Goal: Task Accomplishment & Management: Manage account settings

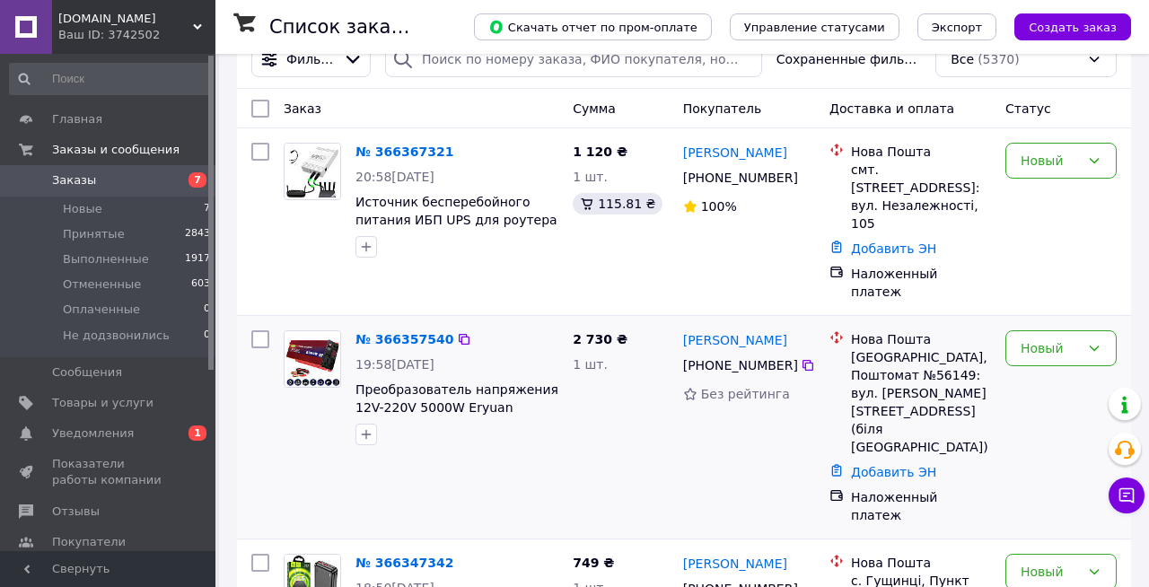
scroll to position [40, 0]
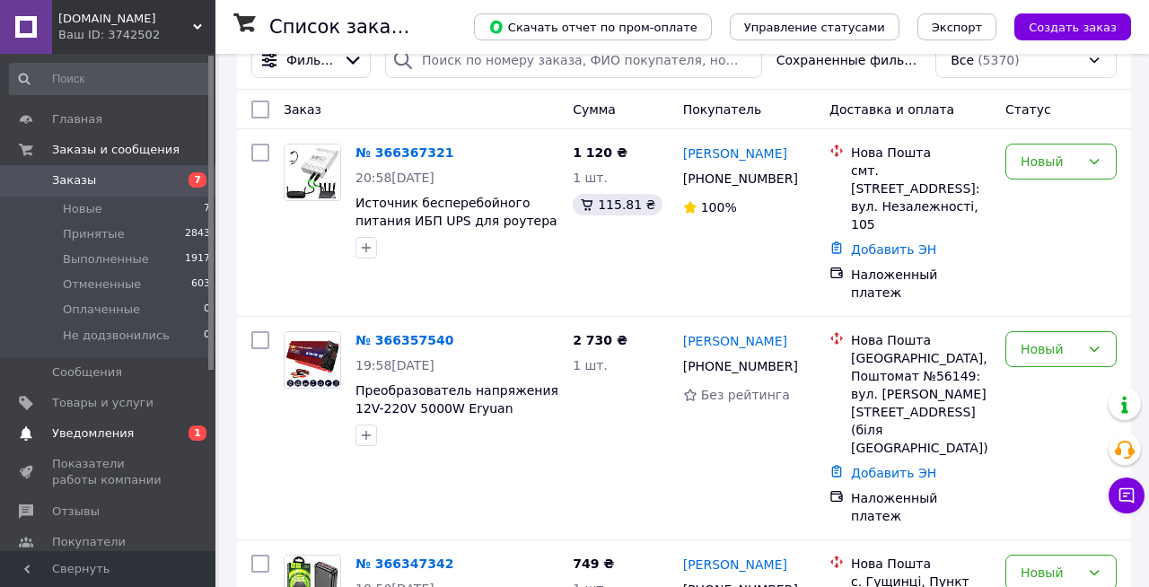
click at [136, 441] on span "Уведомления" at bounding box center [109, 433] width 114 height 16
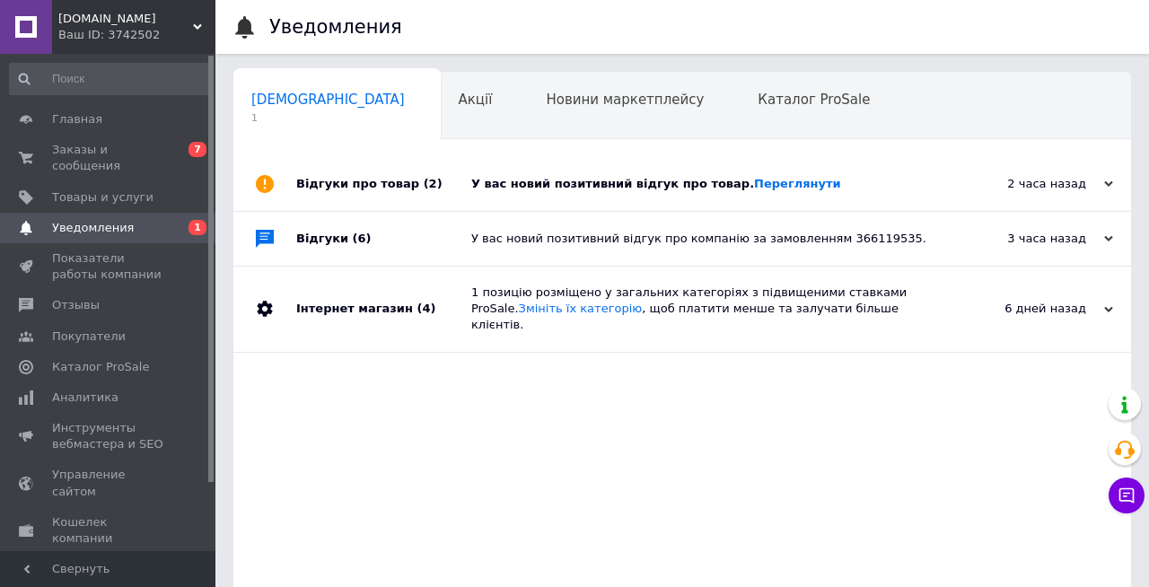
scroll to position [0, 9]
click at [608, 188] on div "У вас новий позитивний відгук про товар. Переглянути" at bounding box center [702, 184] width 462 height 16
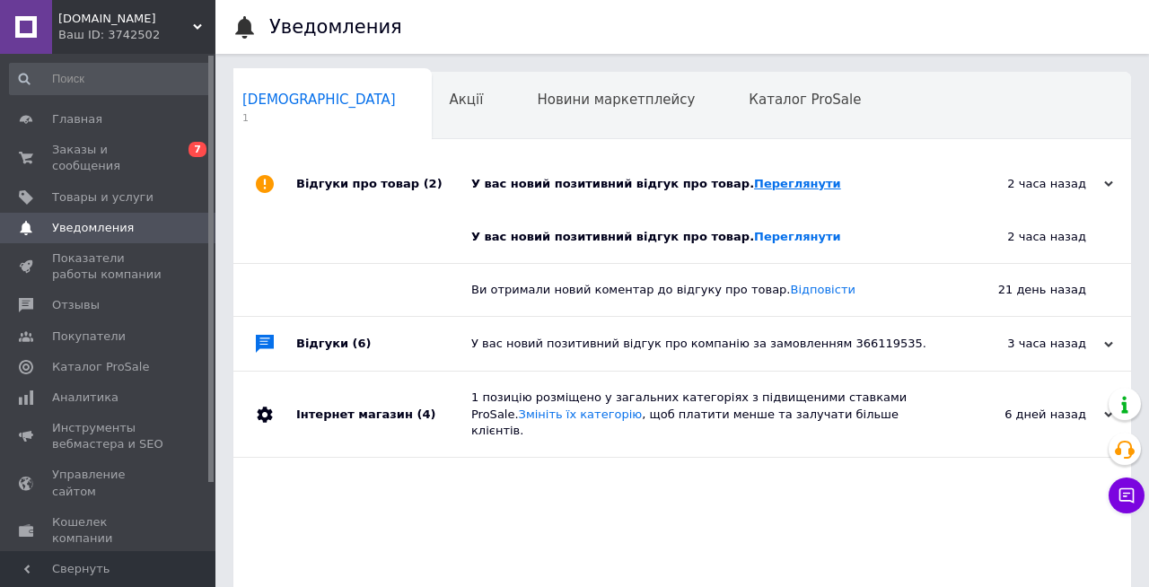
click at [784, 188] on link "Переглянути" at bounding box center [797, 183] width 87 height 13
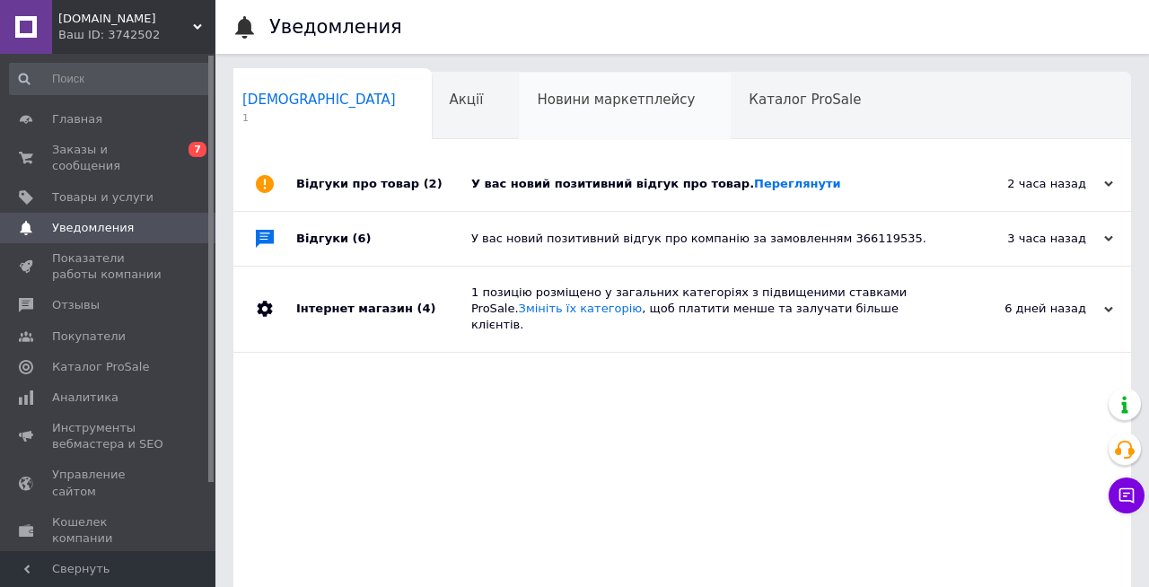
click at [519, 123] on div "Новини маркетплейсу 0" at bounding box center [625, 107] width 212 height 68
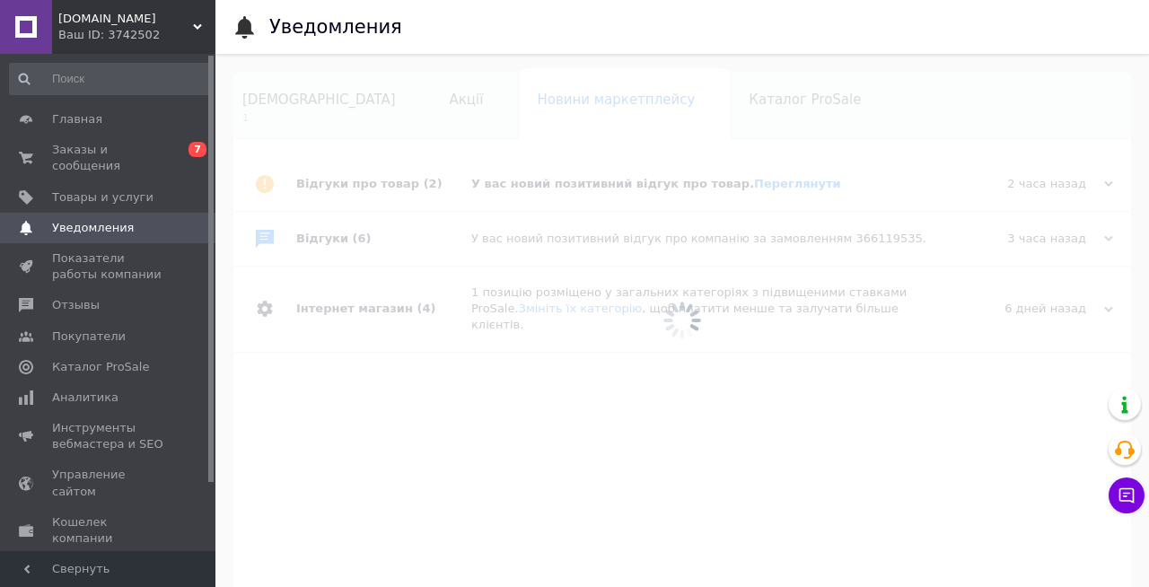
scroll to position [0, 13]
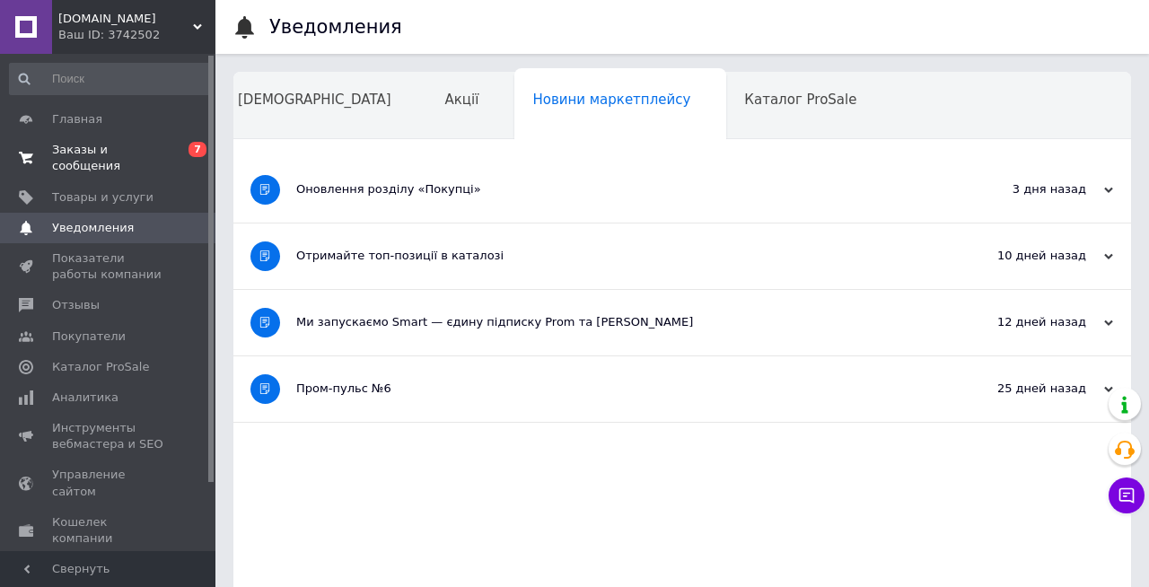
click at [146, 158] on span "Заказы и сообщения" at bounding box center [109, 158] width 114 height 32
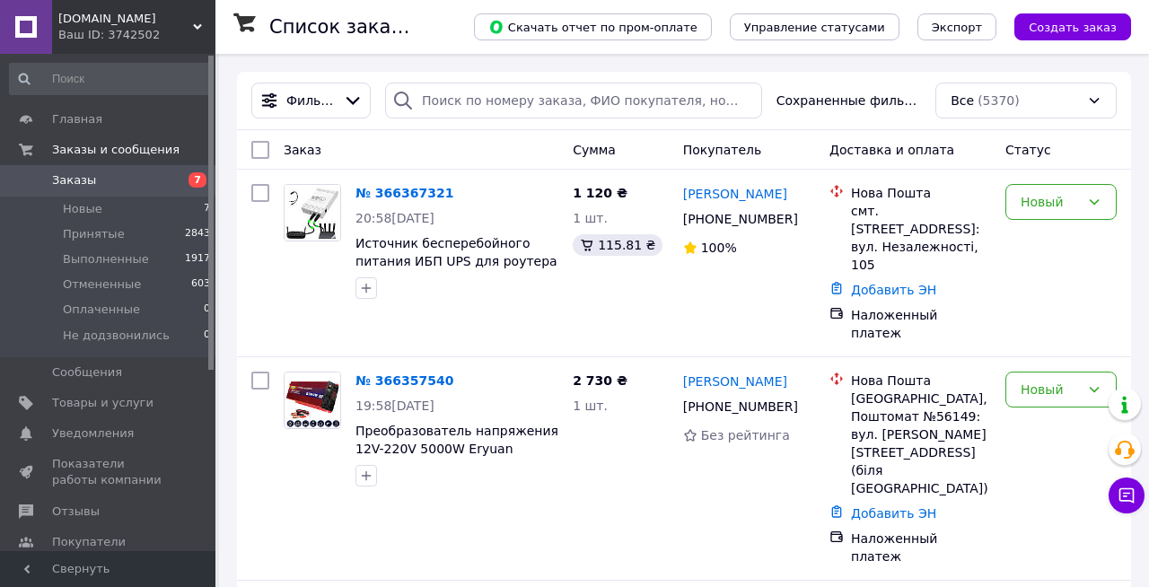
click at [512, 136] on div "Заказ" at bounding box center [420, 150] width 289 height 32
click at [439, 154] on div "Заказ" at bounding box center [420, 150] width 289 height 32
click at [95, 413] on link "Товары и услуги" at bounding box center [110, 403] width 221 height 31
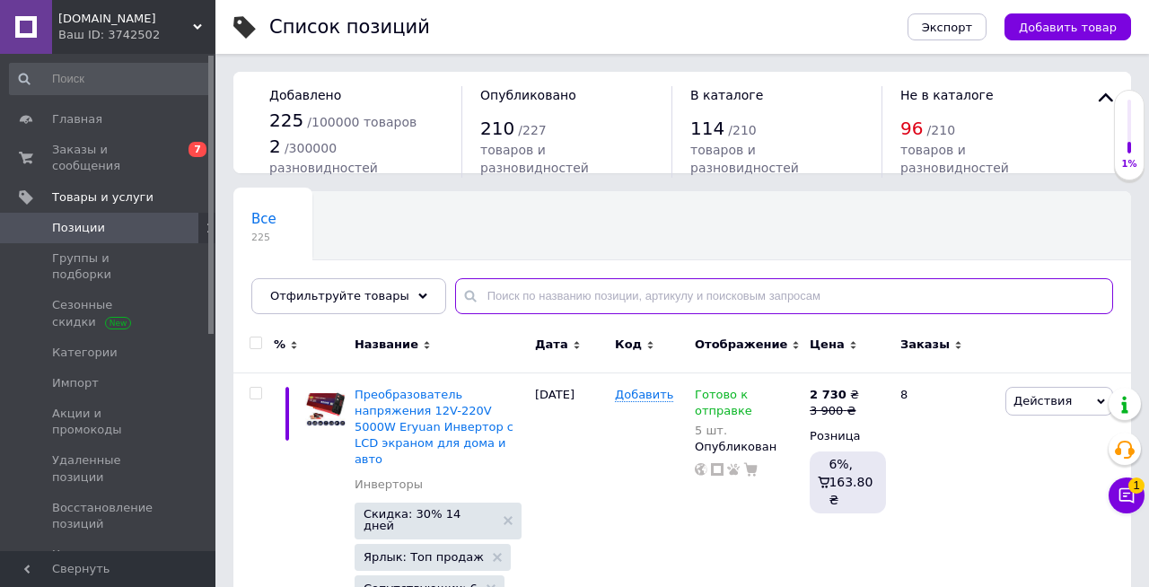
click at [583, 295] on input "text" at bounding box center [784, 296] width 658 height 36
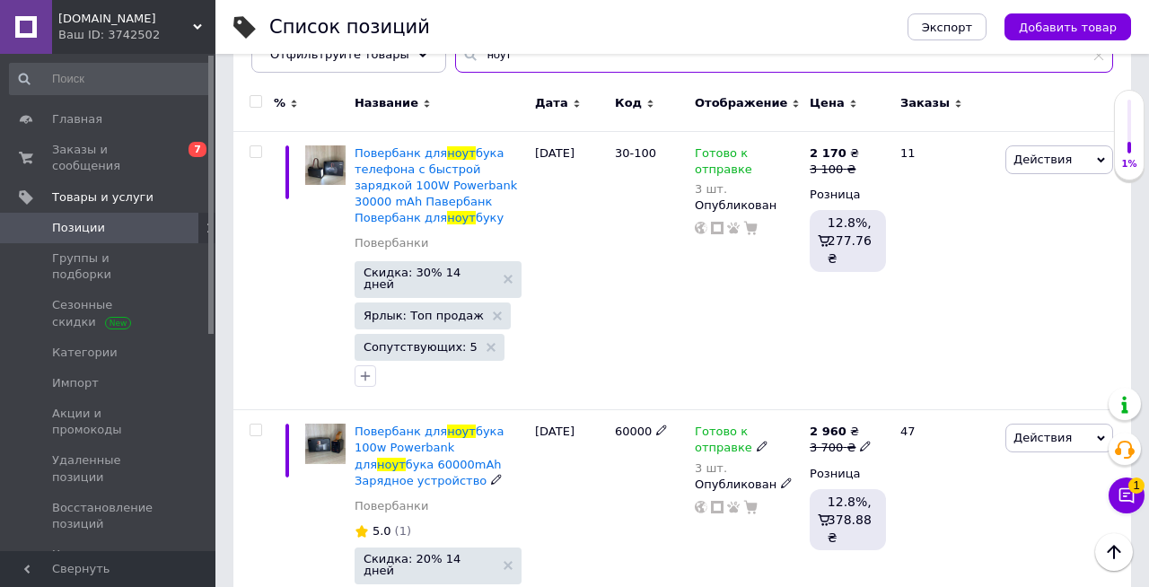
scroll to position [232, 0]
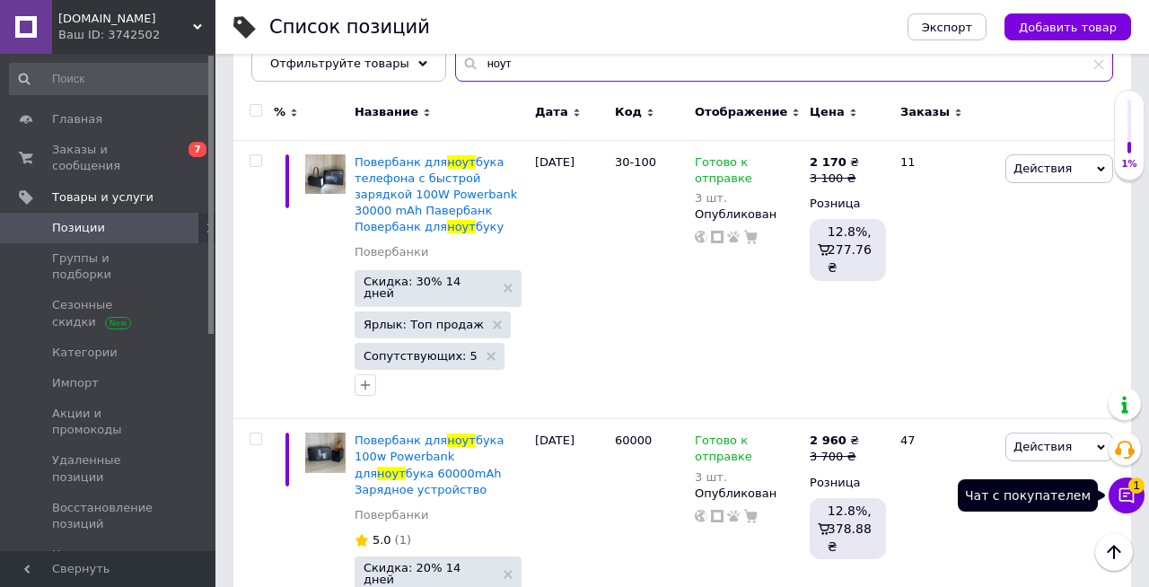
type input "ноут"
click at [1123, 503] on icon at bounding box center [1126, 495] width 18 height 18
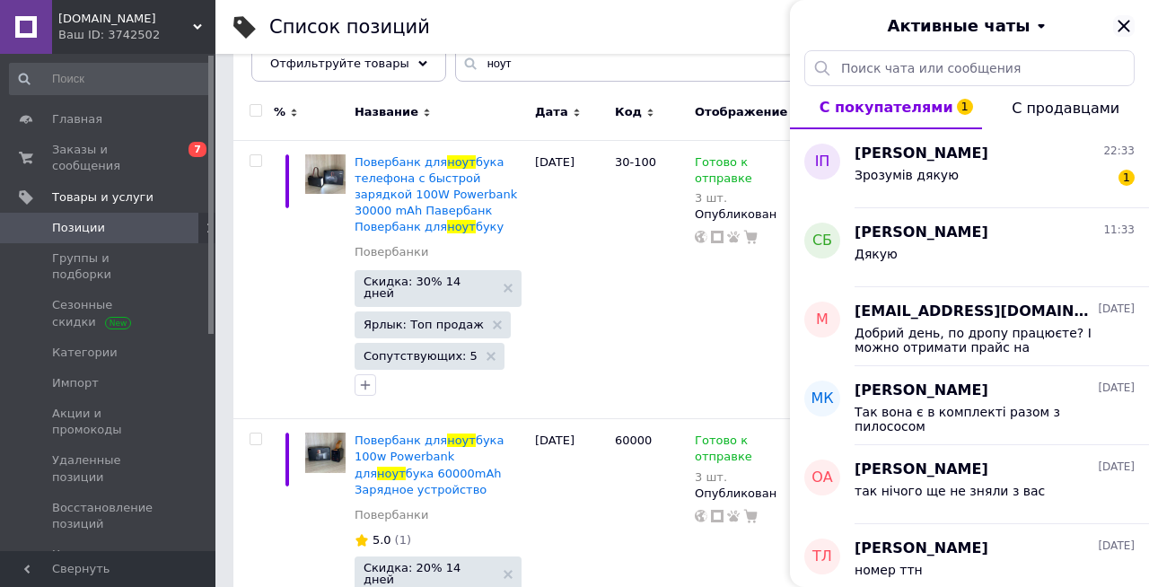
click at [1121, 23] on icon "Закрыть" at bounding box center [1123, 26] width 12 height 12
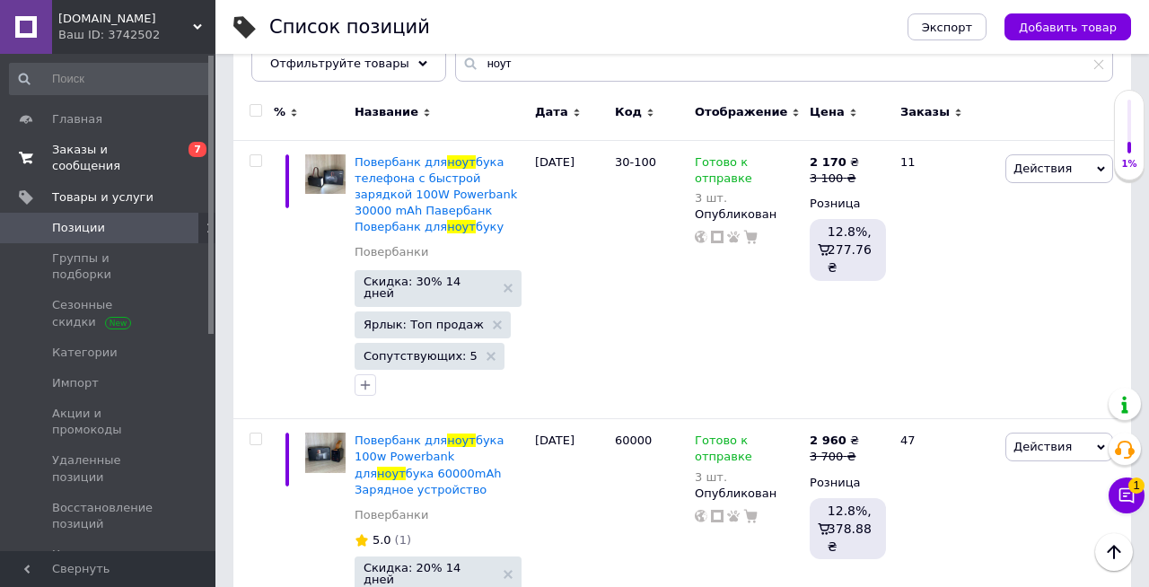
click at [110, 155] on span "Заказы и сообщения" at bounding box center [109, 158] width 114 height 32
